Goal: Information Seeking & Learning: Find specific fact

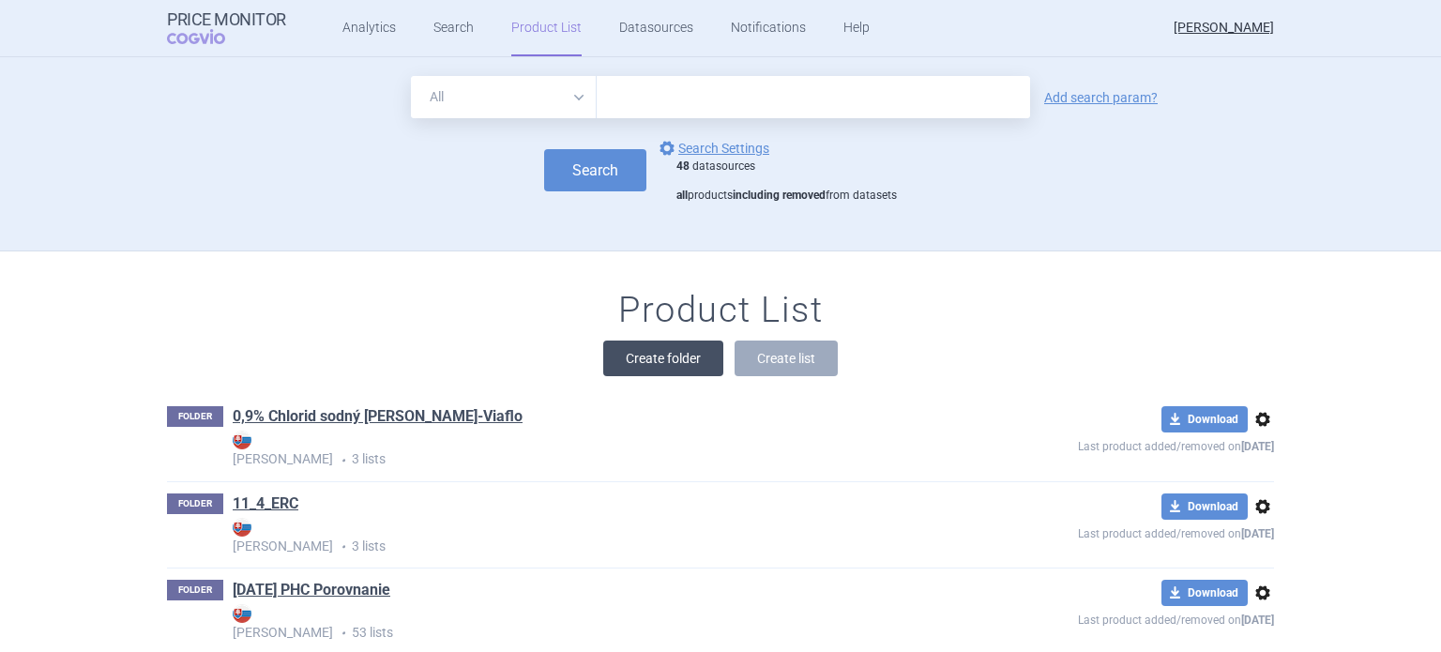
click at [639, 341] on button "Create folder" at bounding box center [663, 358] width 120 height 36
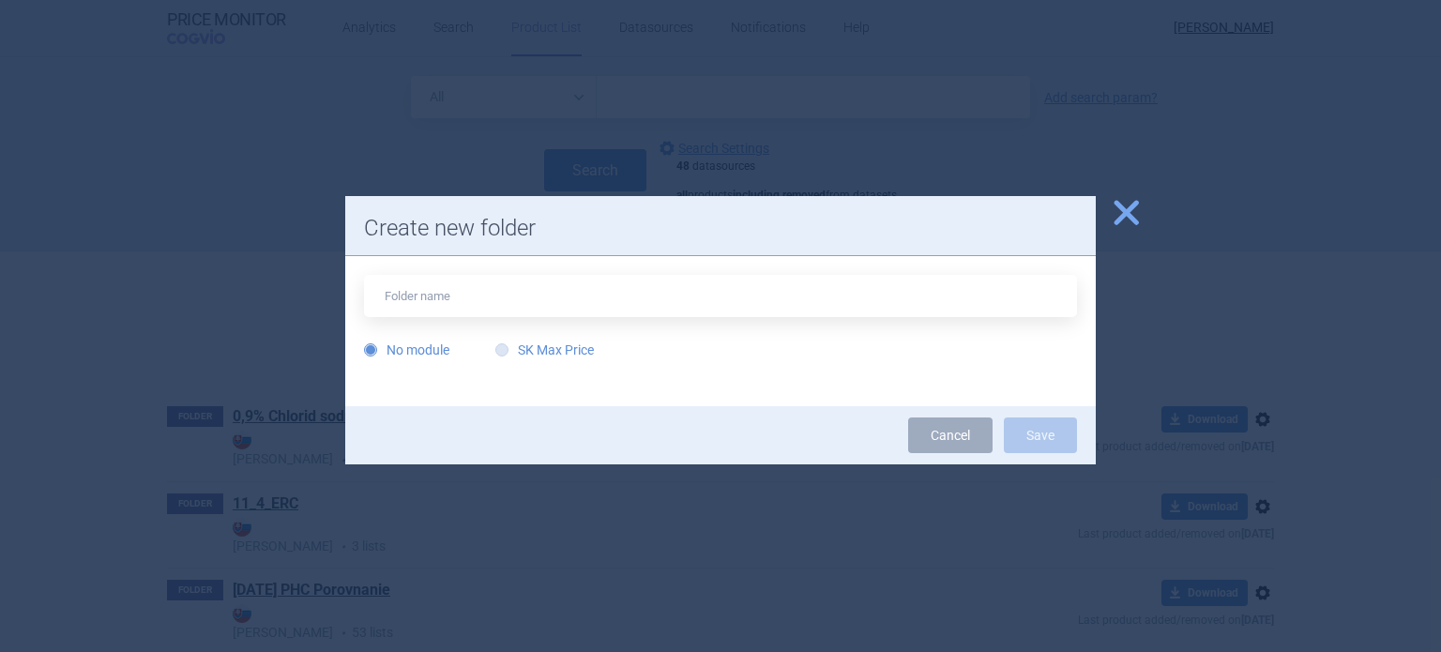
click at [590, 352] on label "SK Max Price" at bounding box center [544, 349] width 98 height 19
click at [515, 352] on input "SK Max Price" at bounding box center [505, 350] width 19 height 19
radio input "true"
click at [672, 283] on input "text" at bounding box center [720, 296] width 713 height 42
type input "Elfabrio"
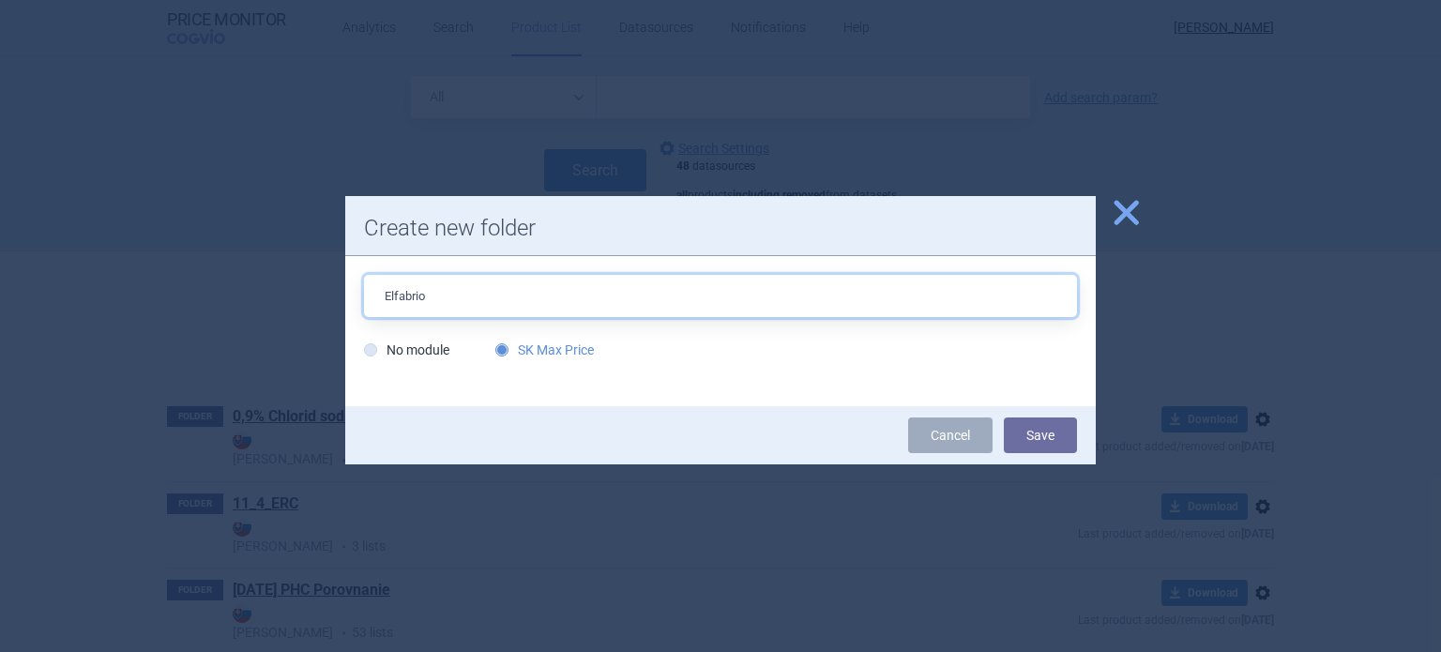
click at [1004, 417] on button "Save" at bounding box center [1040, 435] width 73 height 36
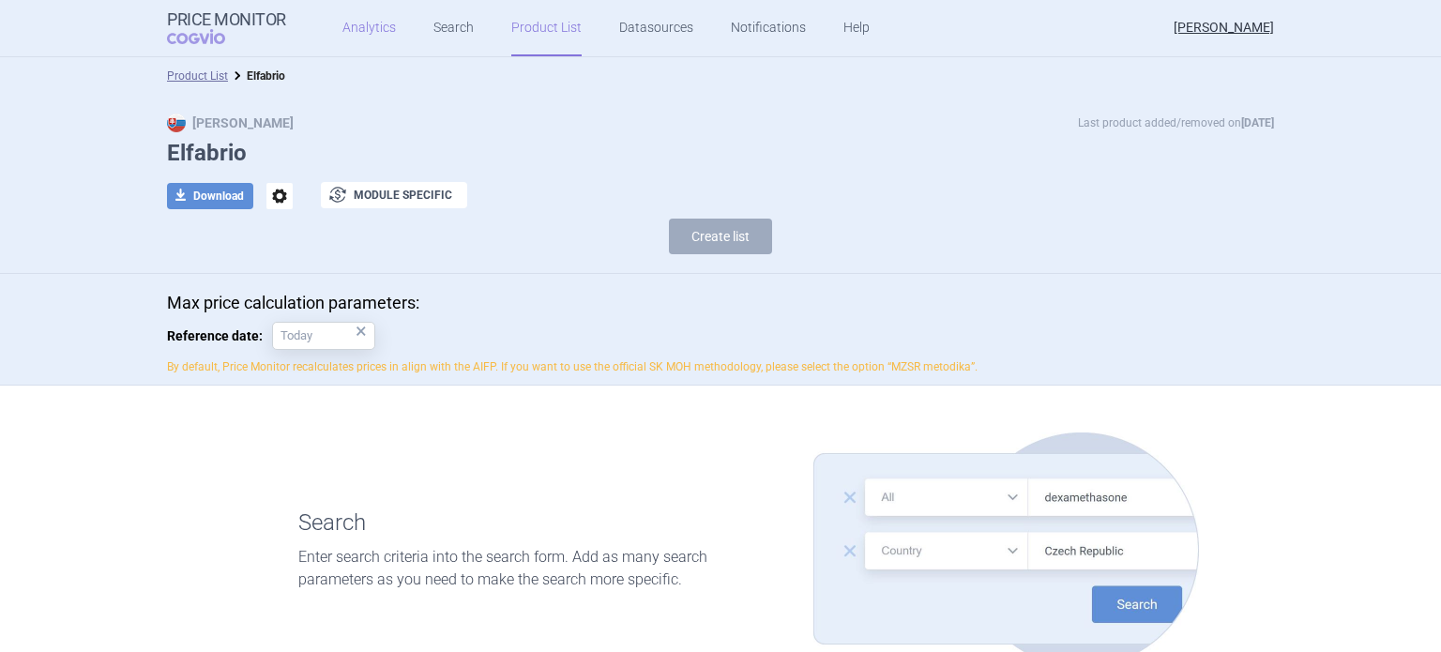
click at [365, 33] on link "Analytics" at bounding box center [368, 28] width 53 height 56
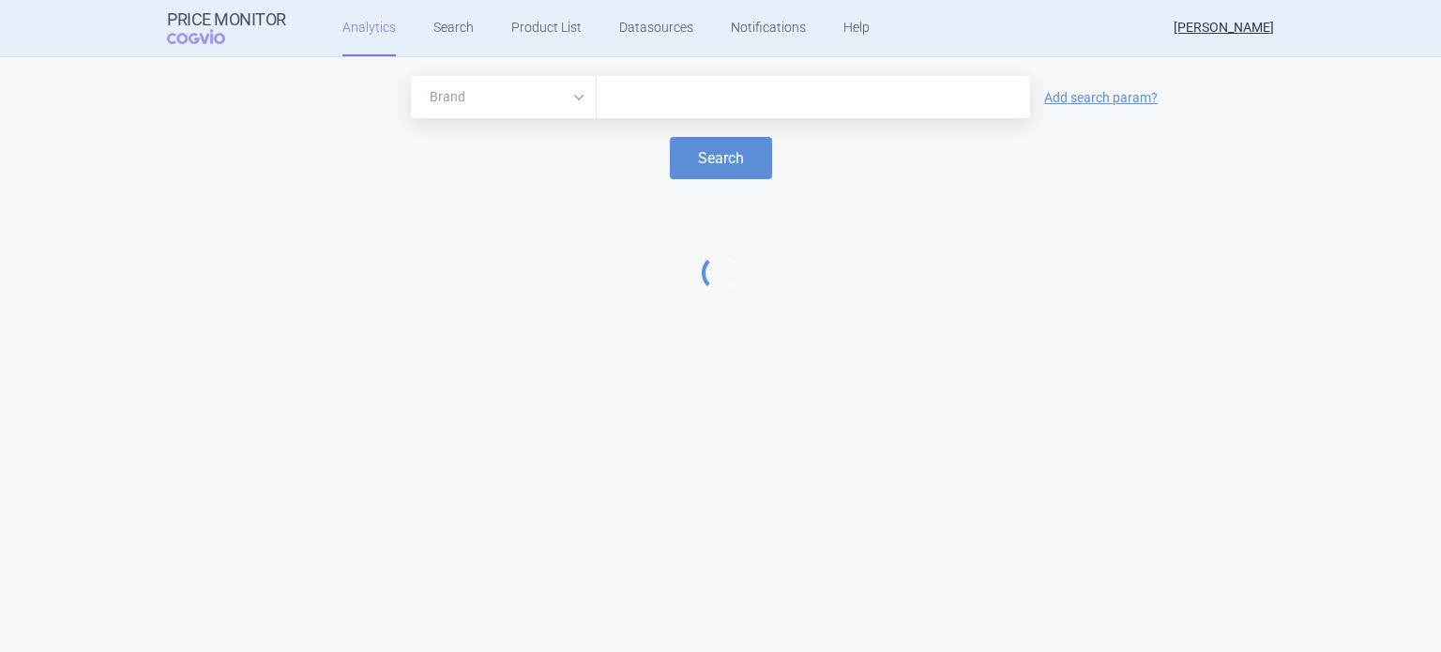
click at [631, 91] on input "text" at bounding box center [813, 97] width 415 height 24
type input "elfa"
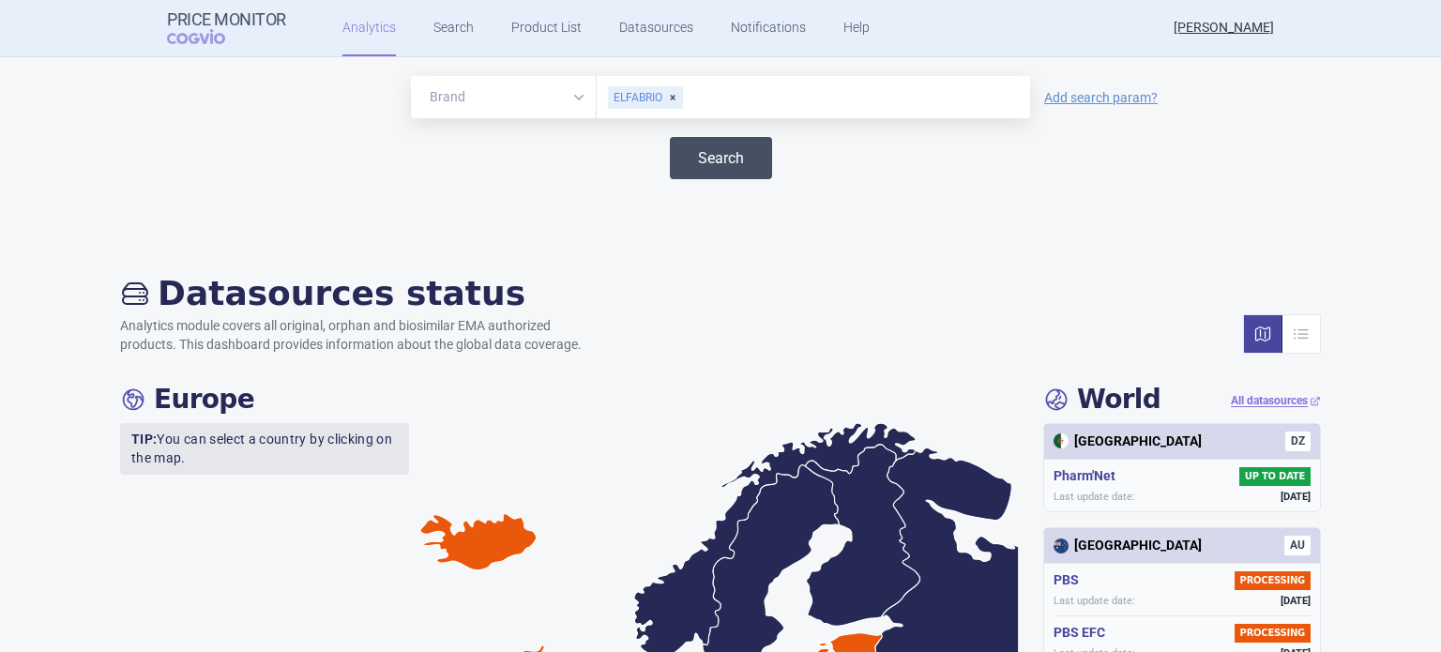
click at [714, 151] on button "Search" at bounding box center [721, 158] width 102 height 42
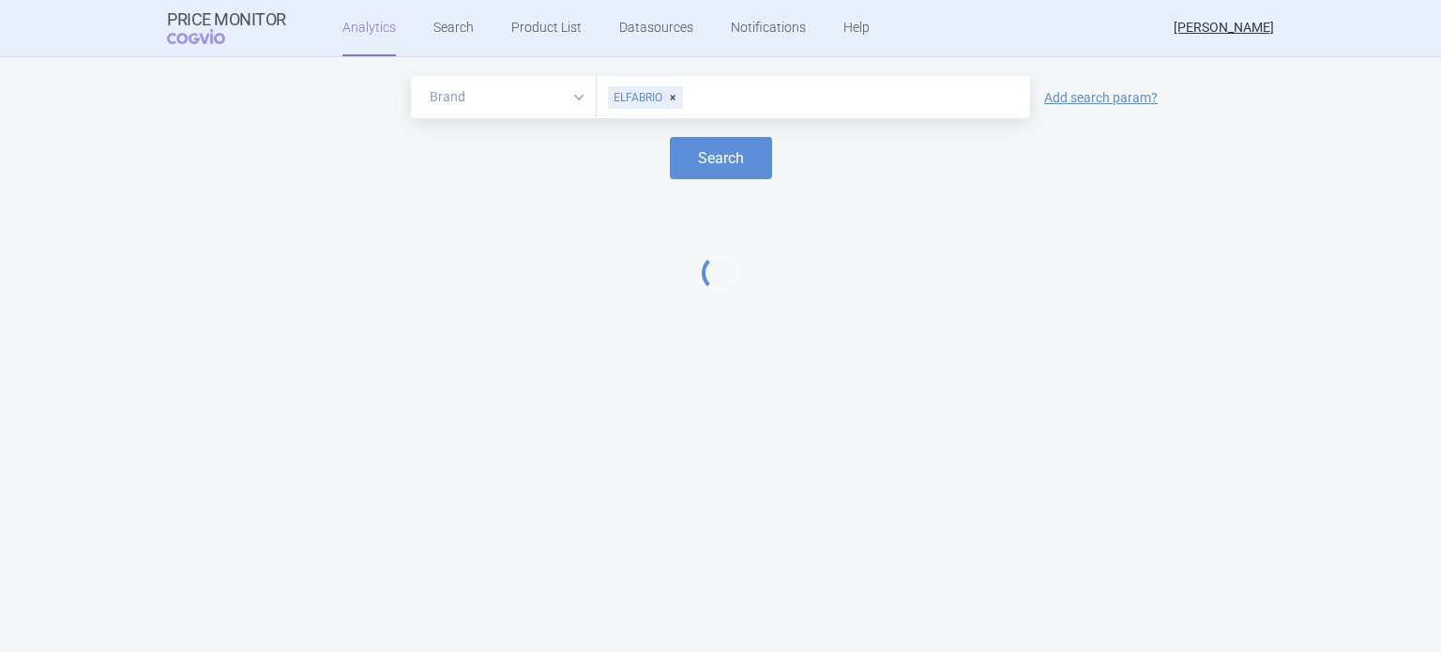
select select "EUR"
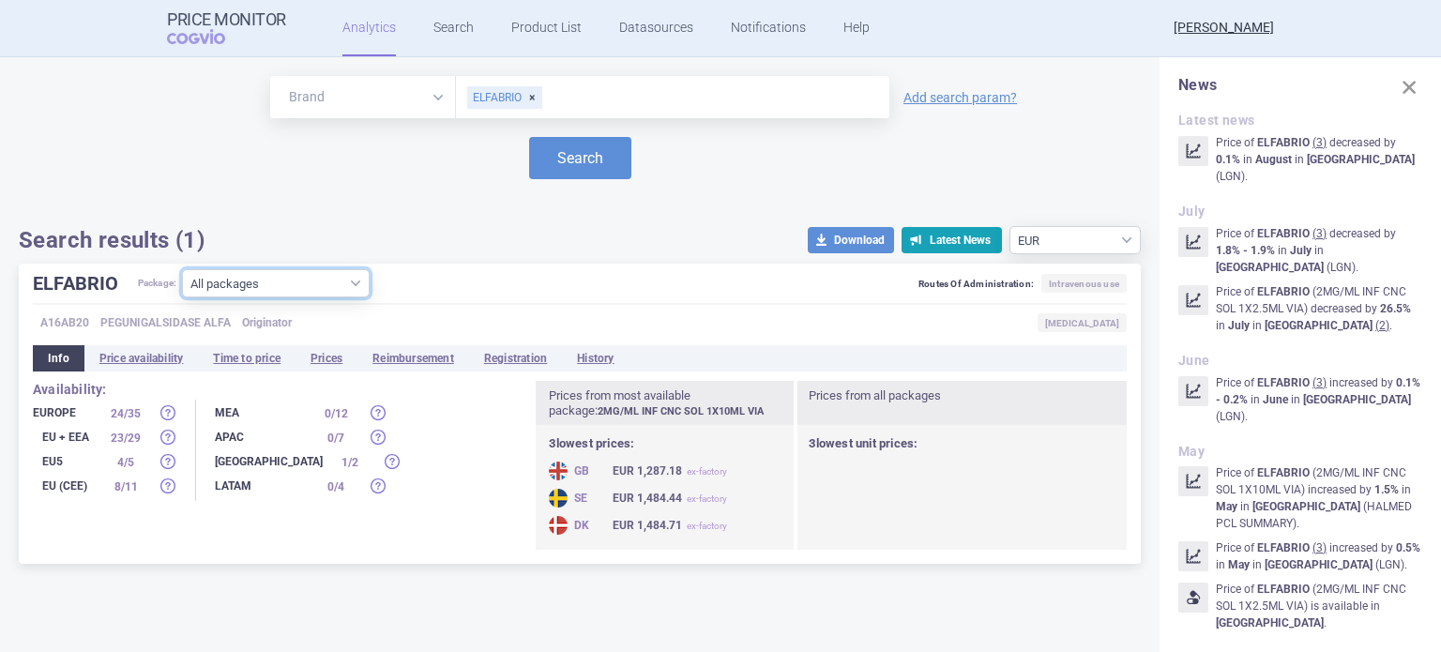
click at [324, 279] on select "All packages 2MG/ML INF CNC SOL 10X10ML VIA ( 5 ) 2MG/ML INF CNC SOL 10X2.5ML V…" at bounding box center [276, 283] width 188 height 28
click at [366, 279] on select "All packages 2MG/ML INF CNC SOL 10X10ML VIA ( 5 ) 2MG/ML INF CNC SOL 10X2.5ML V…" at bounding box center [276, 283] width 188 height 28
select select "9ba21e18-6370-4972-a1d6-3358e9589354"
click at [183, 297] on select "All packages 2MG/ML INF CNC SOL 10X10ML VIA ( 5 ) 2MG/ML INF CNC SOL 10X2.5ML V…" at bounding box center [276, 283] width 188 height 28
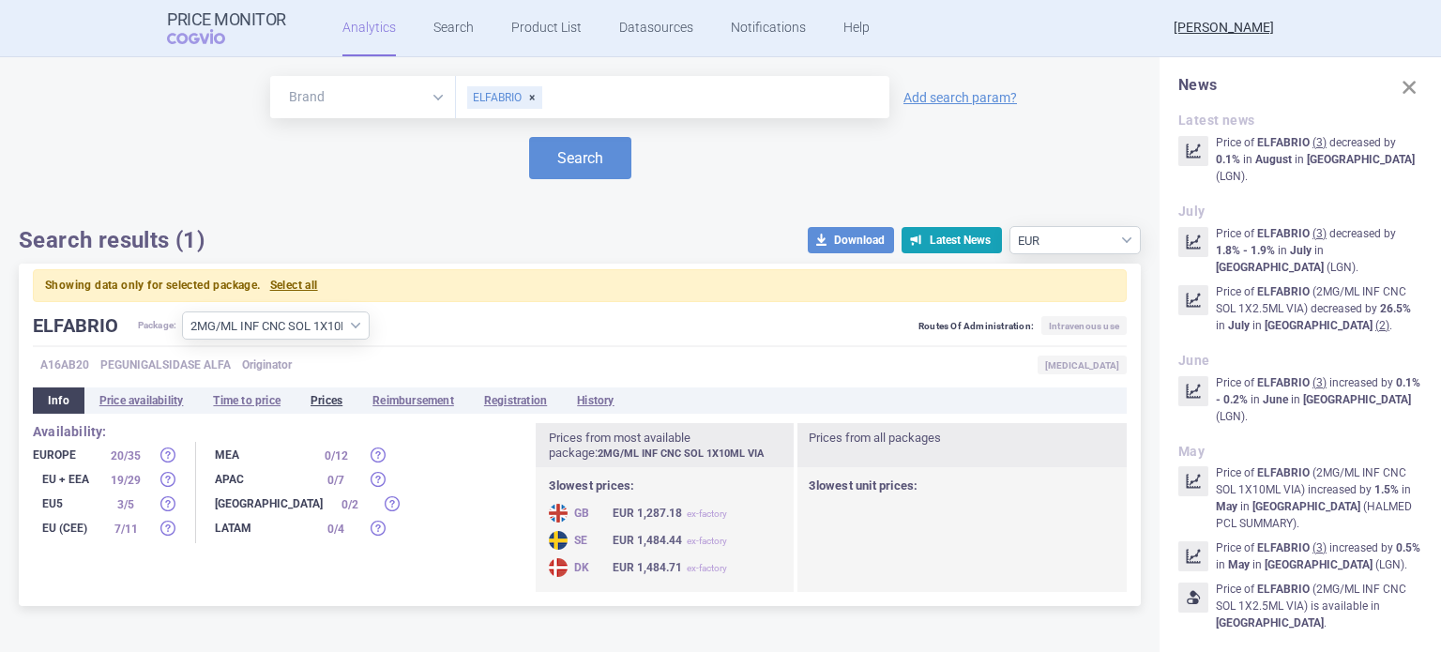
click at [341, 393] on li "Prices" at bounding box center [326, 400] width 62 height 26
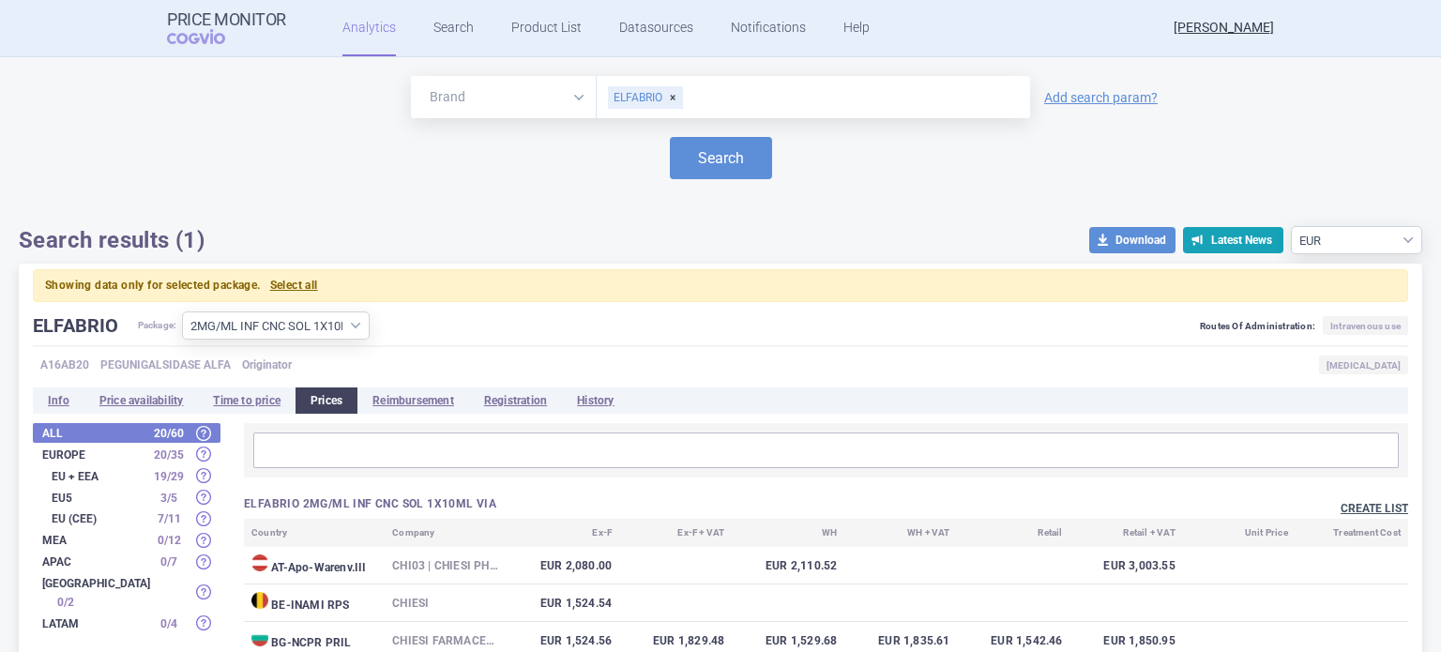
click at [1373, 510] on button "Create list" at bounding box center [1374, 509] width 68 height 16
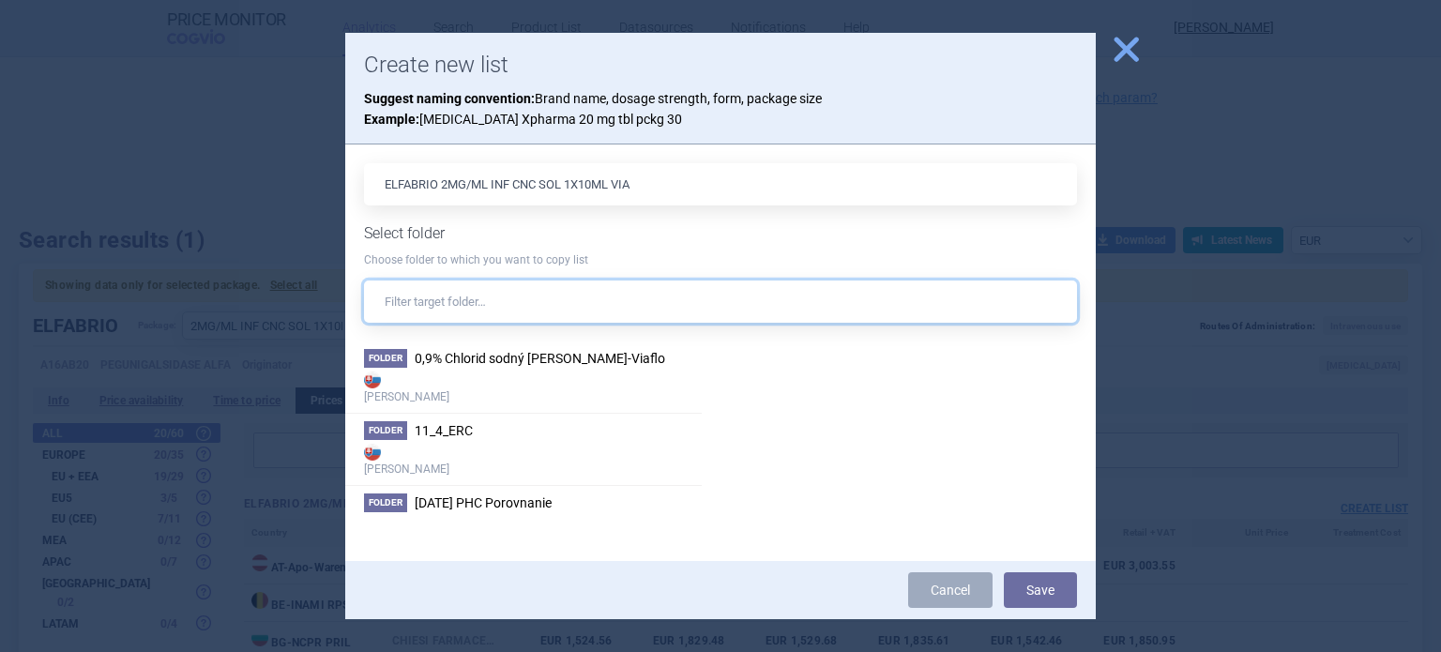
click at [703, 305] on input "text" at bounding box center [720, 301] width 713 height 42
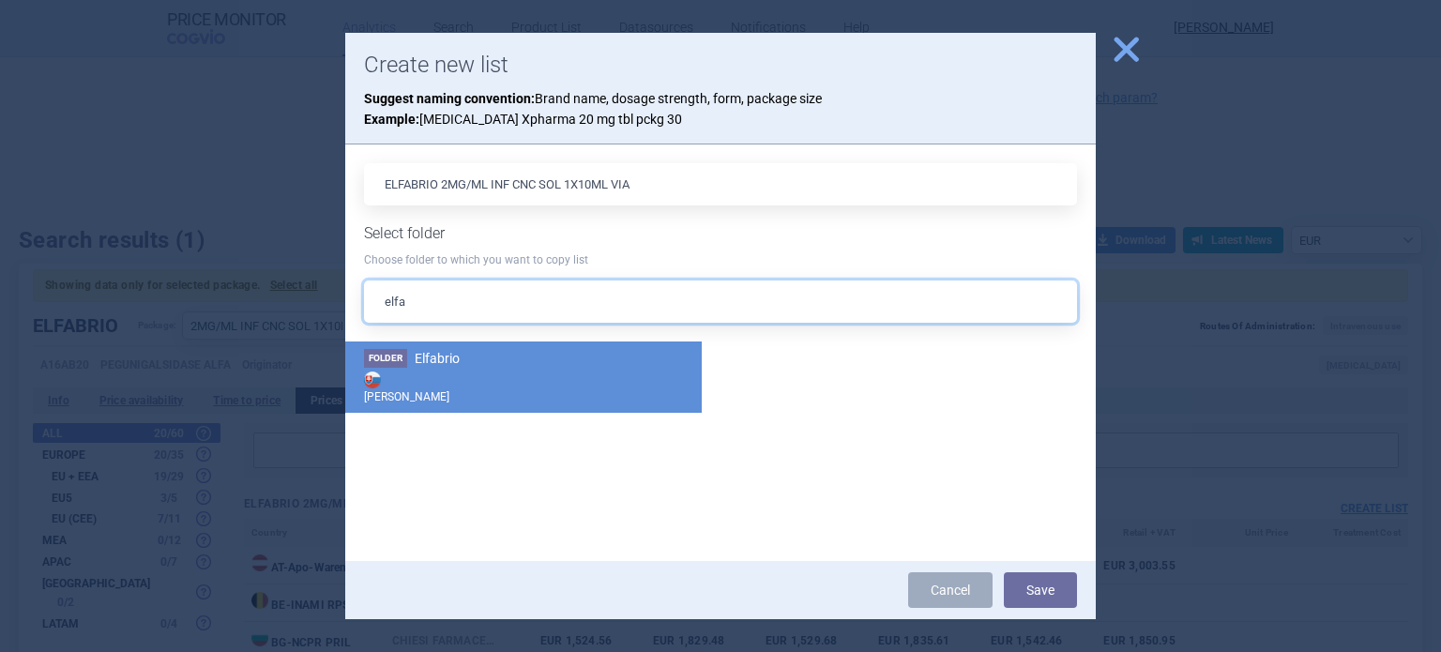
type input "elfa"
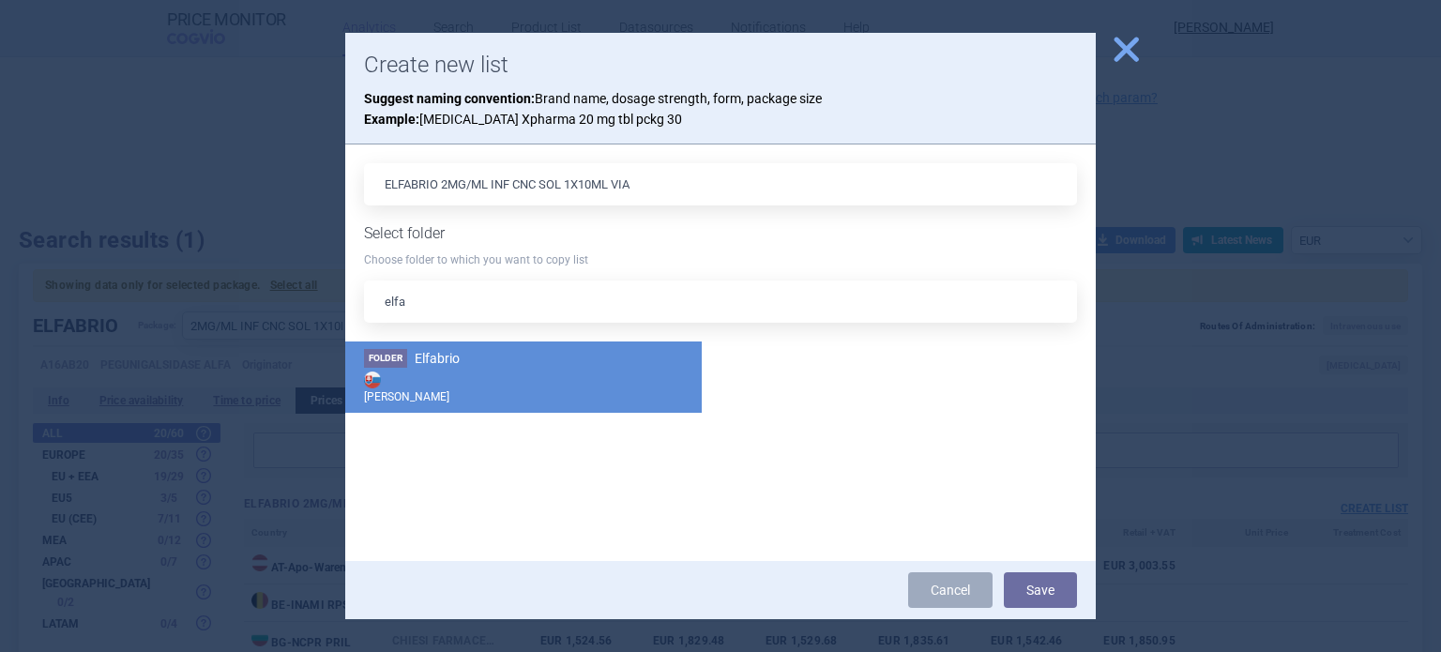
click at [501, 357] on li "Folder Elfabrio Max Price" at bounding box center [523, 376] width 356 height 71
click at [1043, 596] on button "Save" at bounding box center [1040, 590] width 73 height 36
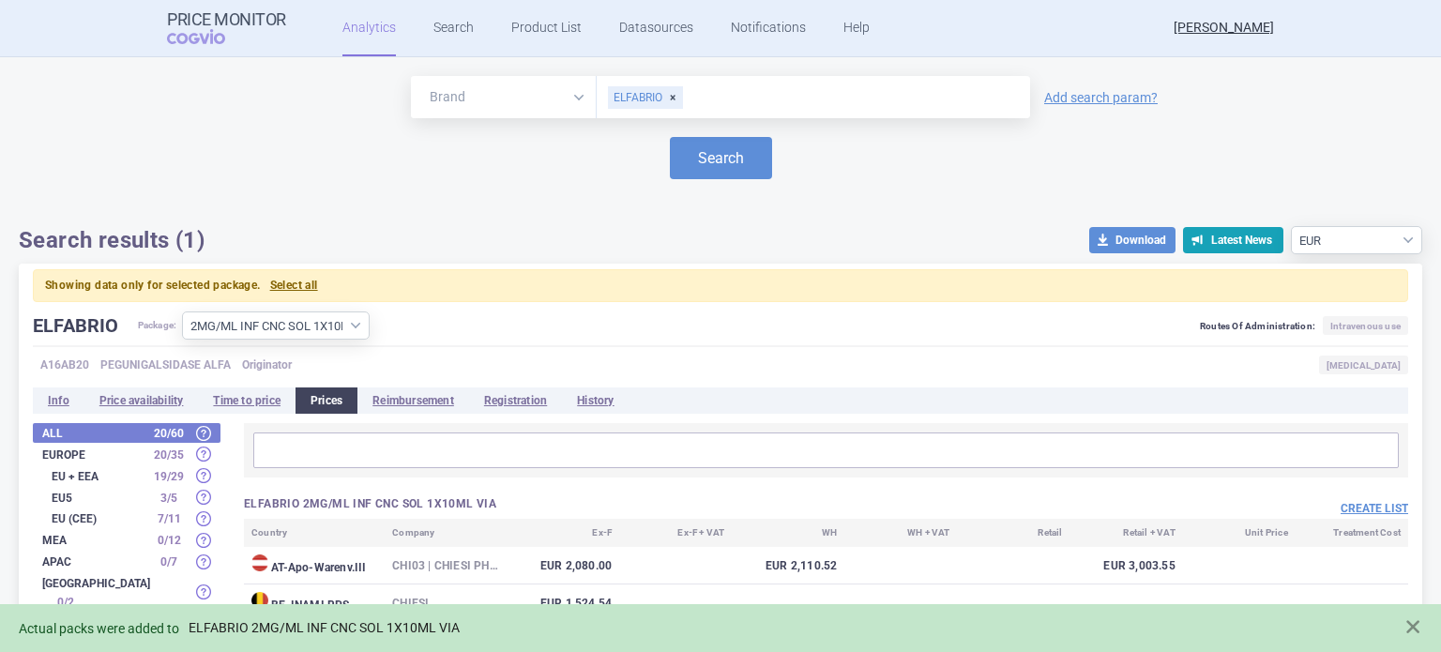
click at [308, 632] on link "ELFABRIO 2MG/ML INF CNC SOL 1X10ML VIA" at bounding box center [324, 628] width 271 height 16
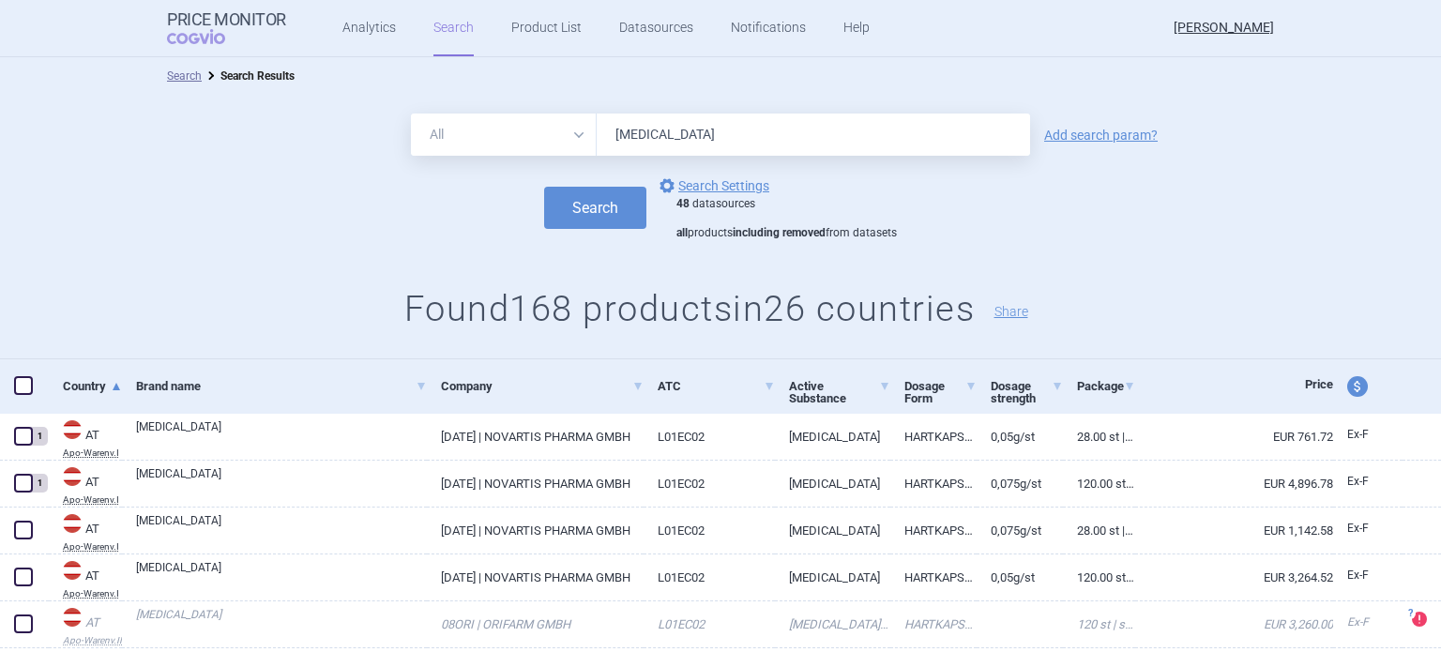
drag, startPoint x: 691, startPoint y: 136, endPoint x: 546, endPoint y: 149, distance: 146.0
click at [546, 149] on div "All Brand Name ATC Company Active Substance Country Newer than tafinlar" at bounding box center [720, 134] width 619 height 42
type input "elfabrio"
click at [544, 187] on button "Search" at bounding box center [595, 208] width 102 height 42
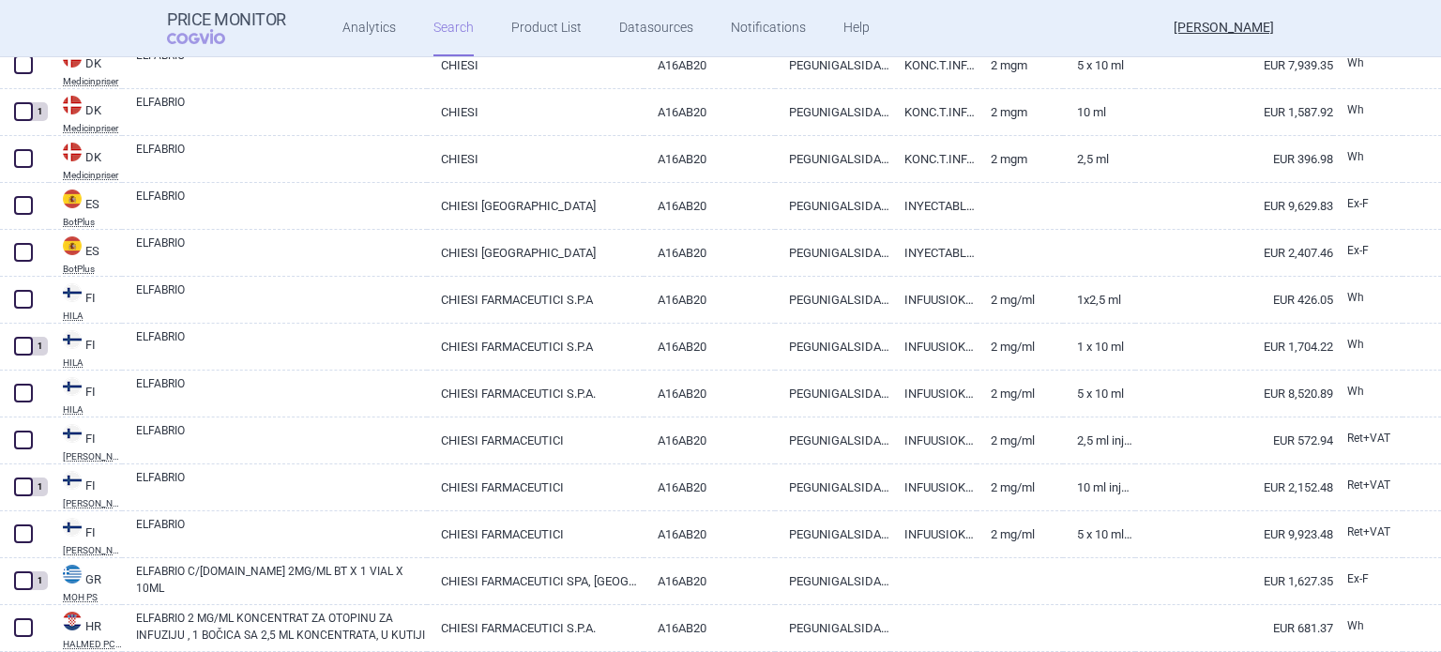
scroll to position [1778, 0]
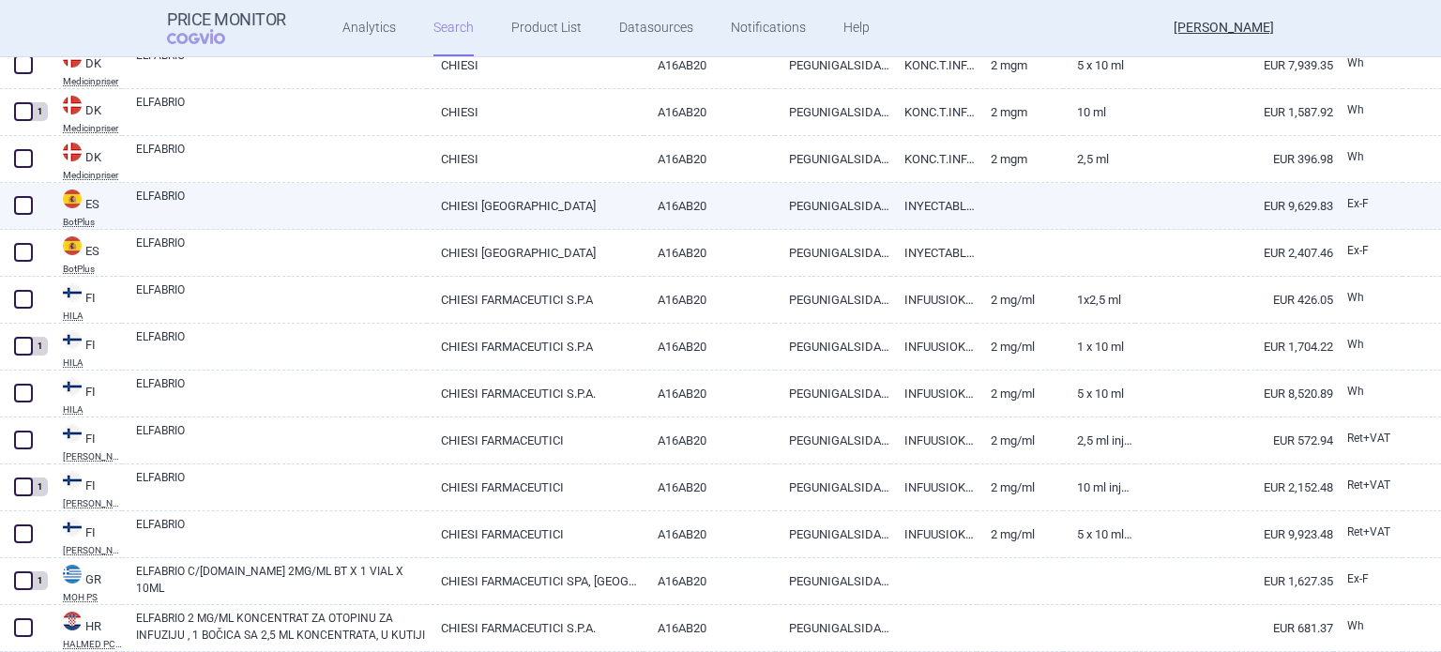
click at [555, 216] on link "CHIESI [GEOGRAPHIC_DATA]" at bounding box center [535, 206] width 216 height 46
select select "EUR"
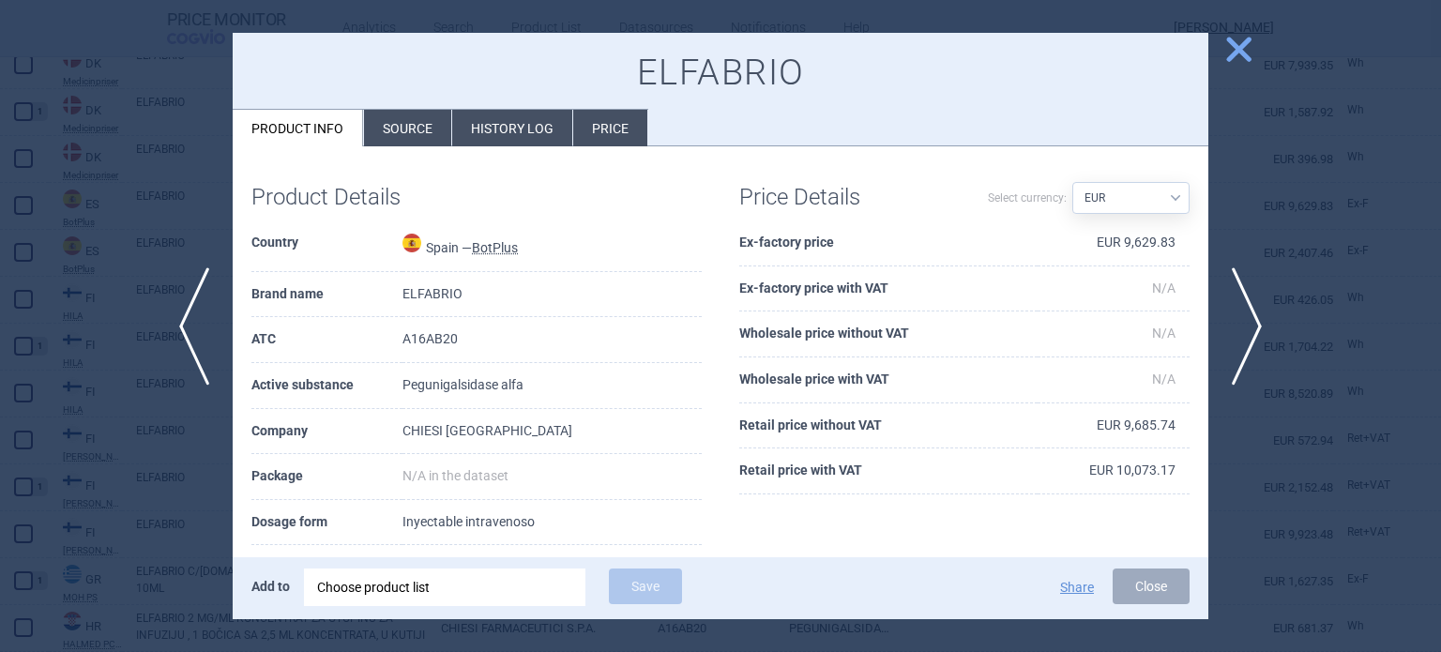
click at [440, 124] on li "Source" at bounding box center [407, 128] width 87 height 37
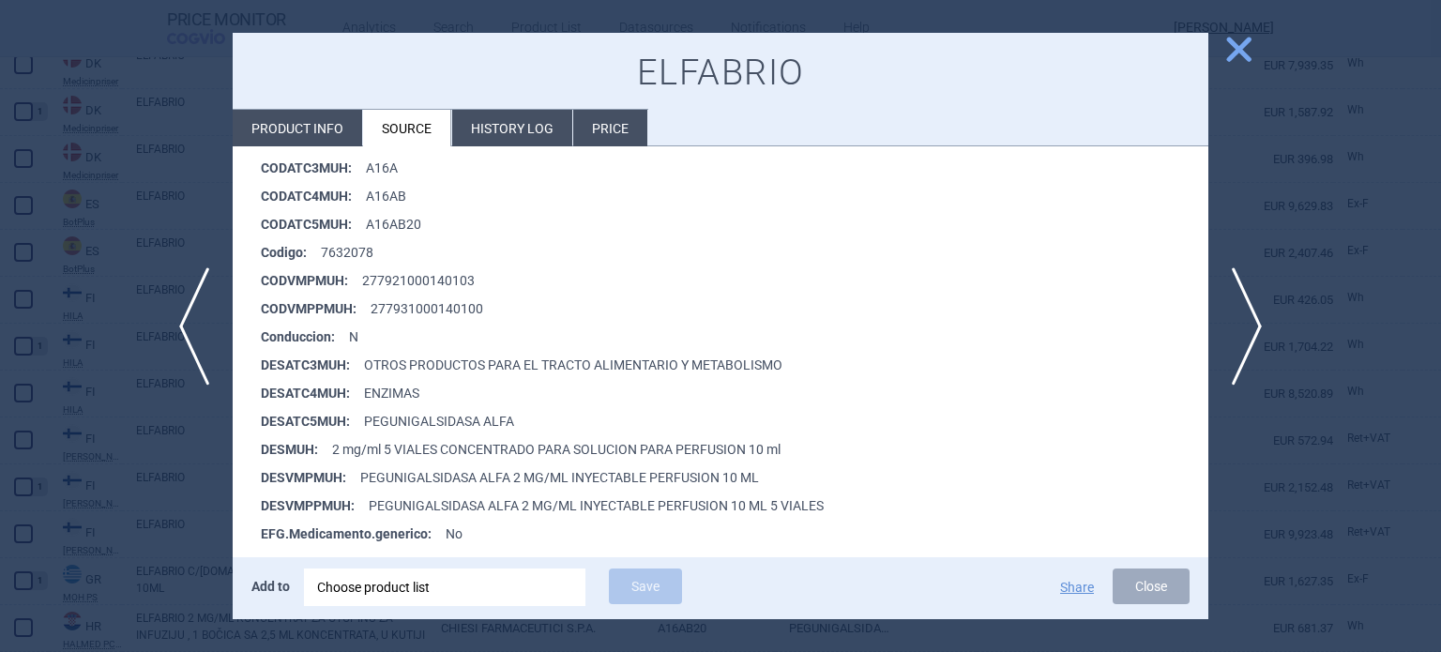
scroll to position [351, 0]
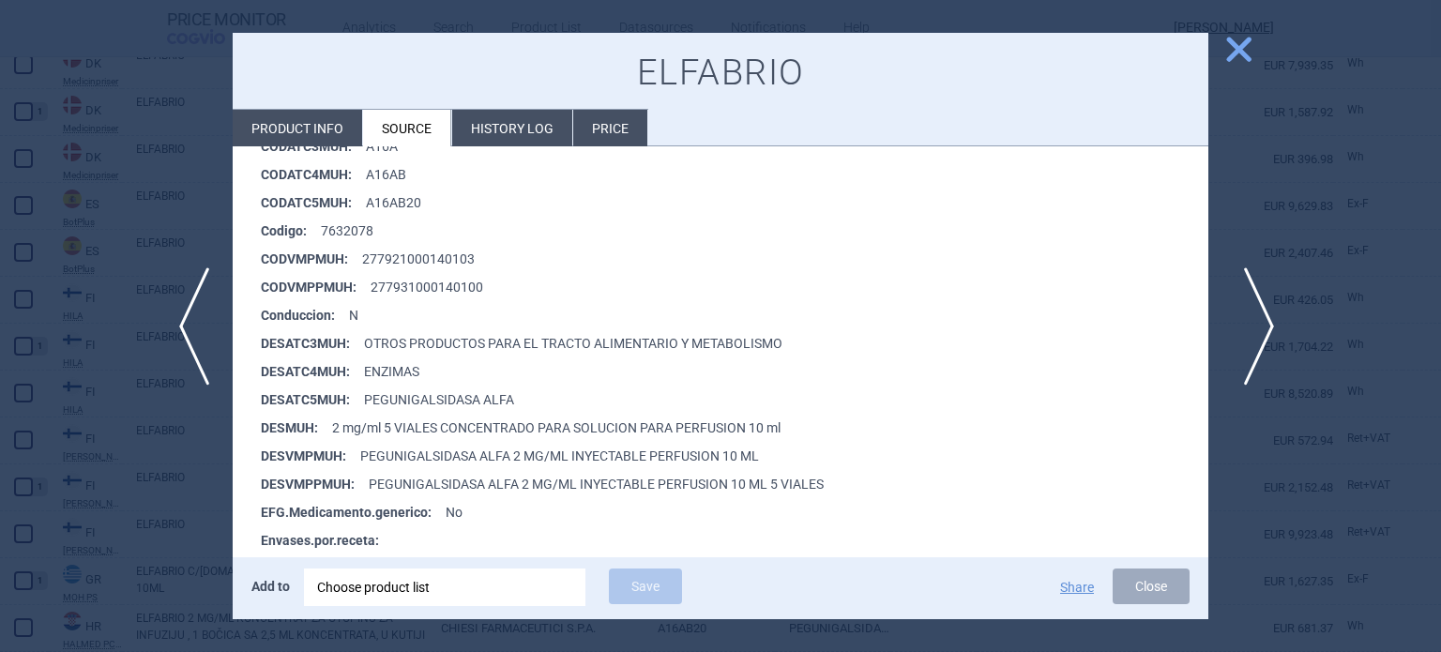
click at [1244, 302] on span "next" at bounding box center [1252, 326] width 42 height 118
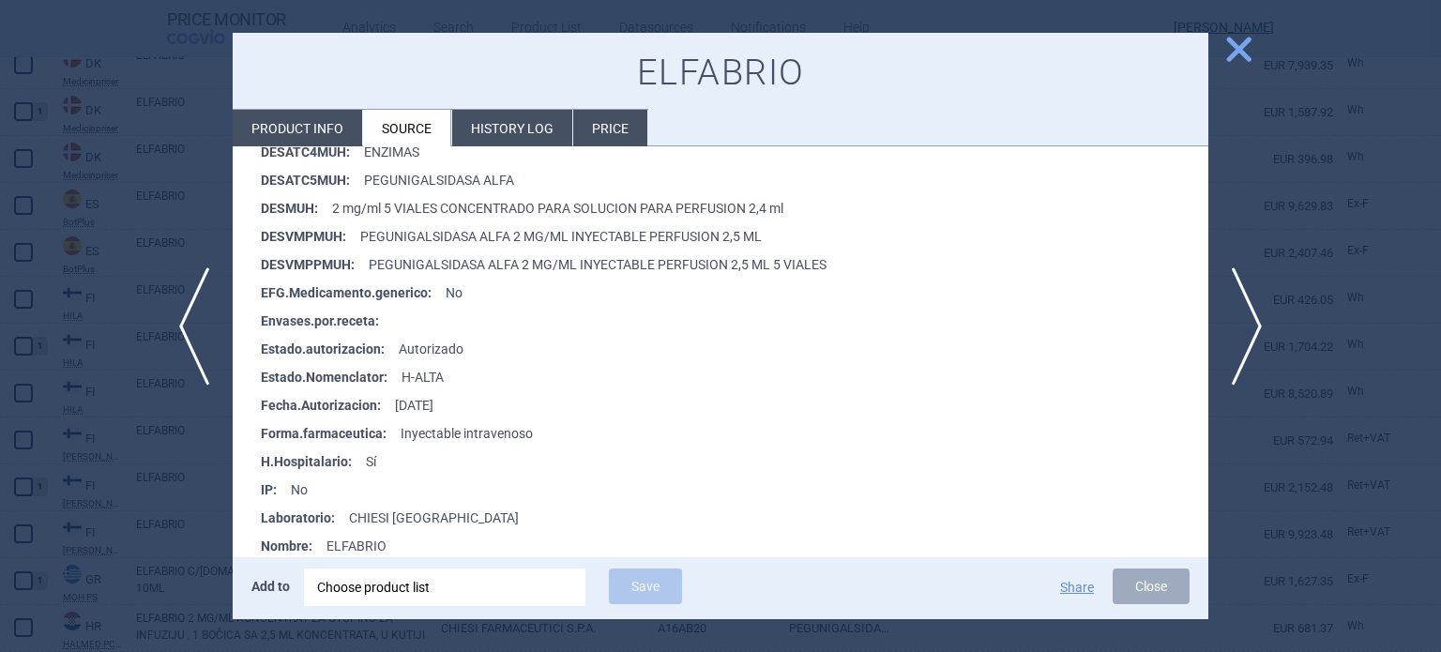
scroll to position [570, 0]
click at [1437, 288] on div at bounding box center [720, 326] width 1441 height 652
